Goal: Task Accomplishment & Management: Complete application form

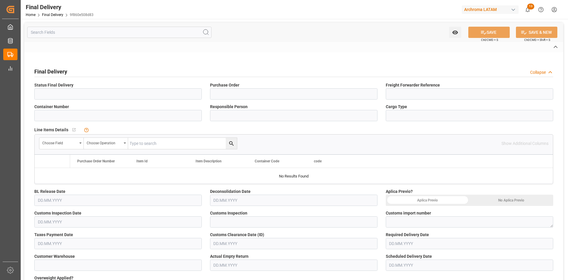
type input "In transit to final delivery"
type input "4504605212"
type input "[PERSON_NAME]"
type input "FCL"
type input "ROJO"
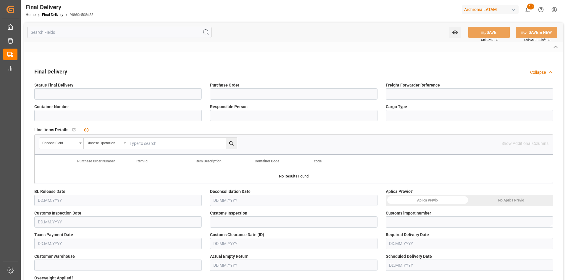
type textarea "25 24 3617 5008599"
type input "ARCHROMA [GEOGRAPHIC_DATA] S DE RL DE CV ([GEOGRAPHIC_DATA][PERSON_NAME])"
type input "[PERSON_NAME]"
type input "Direct Transport"
type input "PIRAMIDE"
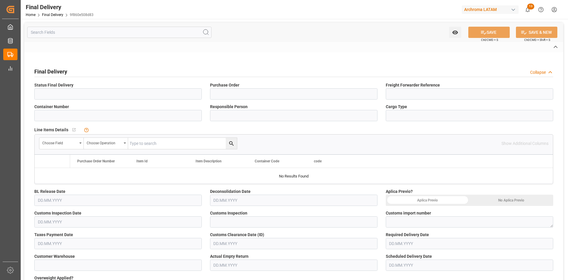
type input "TR2518"
type input "PLANTA"
type input "9f860e508d83"
type input "PT"
type textarea "1"
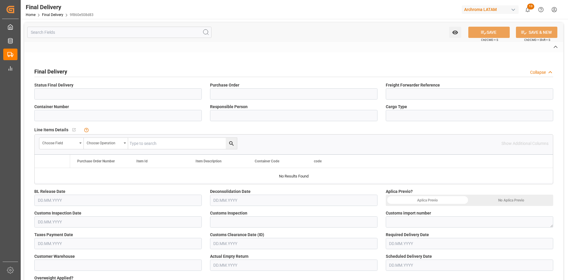
type textarea "1"
type input "8dd3cebc3591"
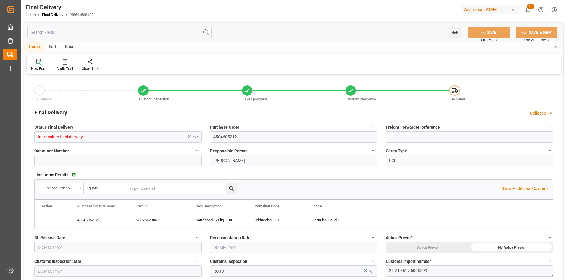
type input "[DATE]"
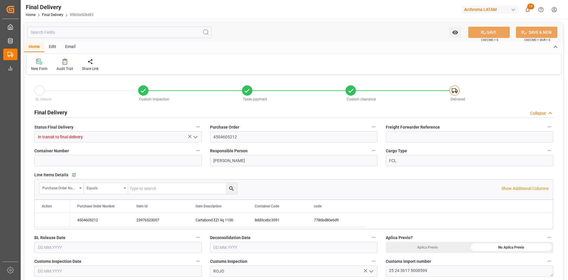
type input "[DATE] 00:00"
